Goal: Find specific page/section: Find specific page/section

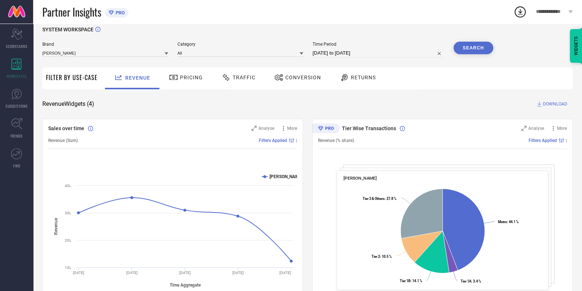
scroll to position [9, 0]
click at [238, 80] on div "Traffic" at bounding box center [239, 76] width 38 height 13
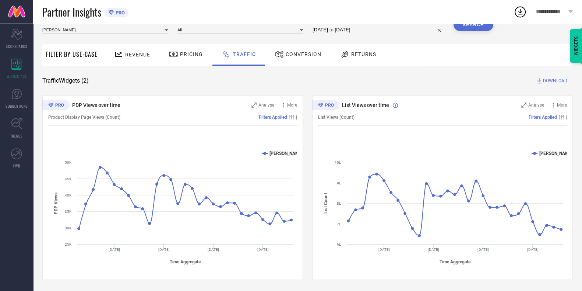
scroll to position [0, 0]
